Goal: Check status: Check status

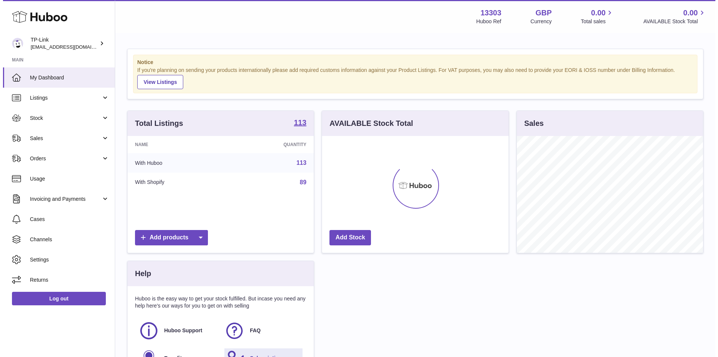
scroll to position [117, 187]
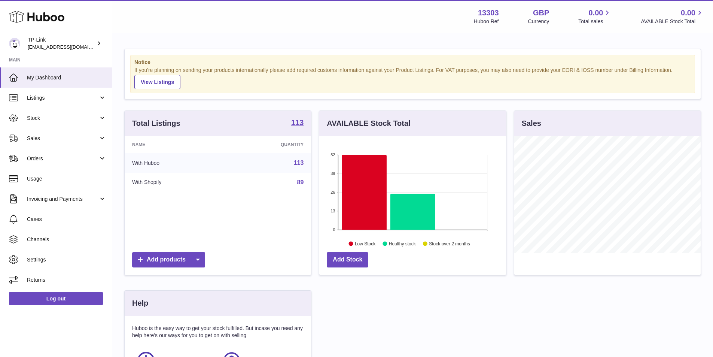
click at [356, 325] on div "Total Listings 113 Name Quantity With Huboo 113 With Shopify 89 Add products AV…" at bounding box center [412, 264] width 584 height 308
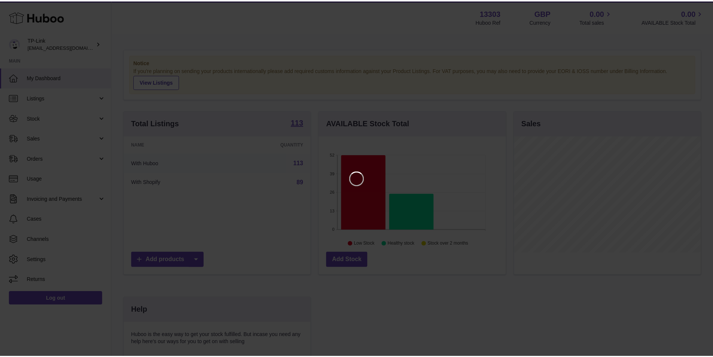
scroll to position [117, 189]
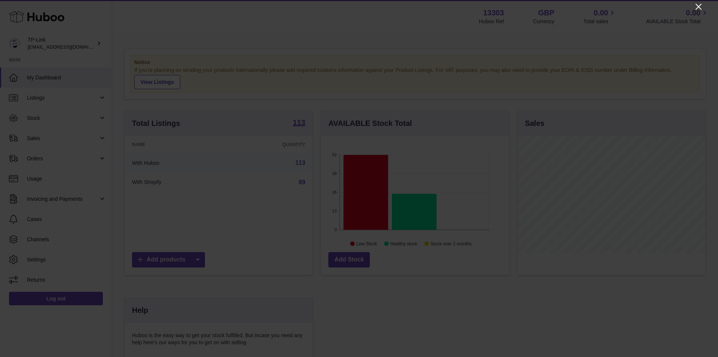
click at [701, 6] on icon "Close" at bounding box center [699, 6] width 9 height 9
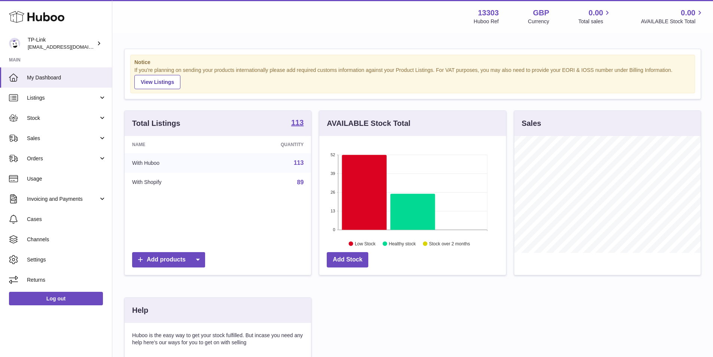
scroll to position [374085, 374016]
click at [47, 140] on span "Sales" at bounding box center [62, 138] width 71 height 7
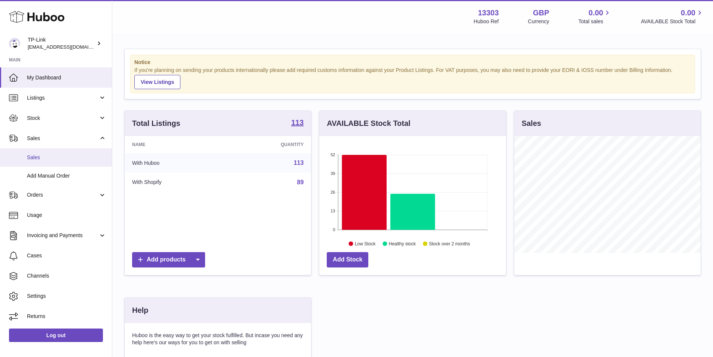
click at [48, 160] on span "Sales" at bounding box center [66, 157] width 79 height 7
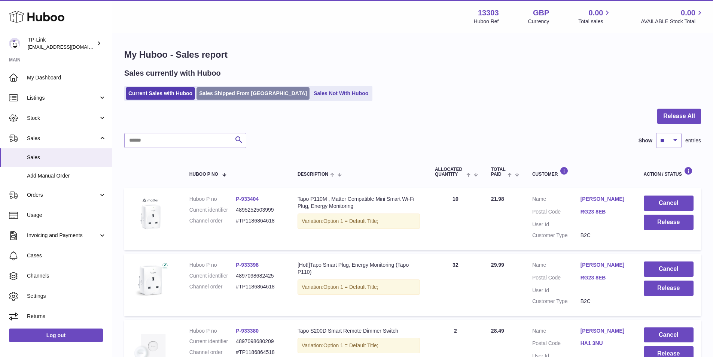
click at [231, 94] on link "Sales Shipped From [GEOGRAPHIC_DATA]" at bounding box center [252, 93] width 113 height 12
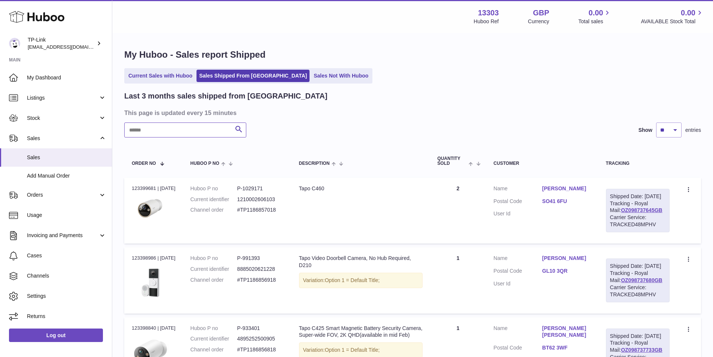
click at [149, 131] on input "text" at bounding box center [185, 129] width 122 height 15
paste input "**********"
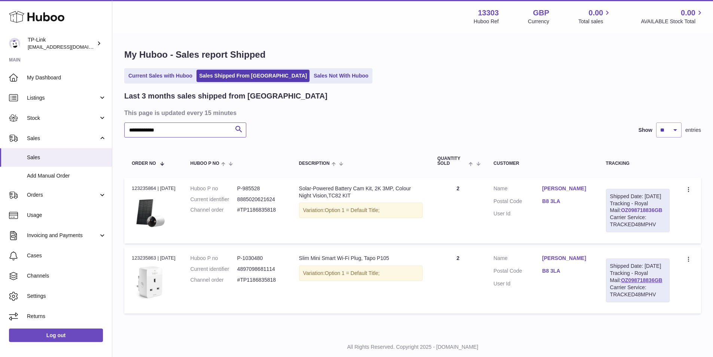
type input "**********"
click at [637, 213] on link "OZ098718836GB" at bounding box center [642, 210] width 42 height 6
